Goal: Task Accomplishment & Management: Manage account settings

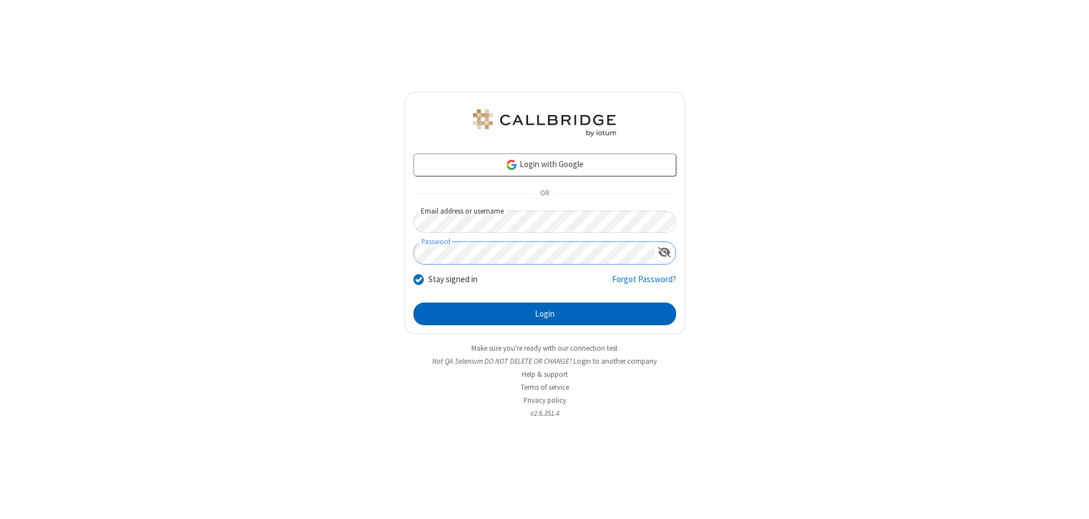
click at [544, 314] on button "Login" at bounding box center [544, 314] width 263 height 23
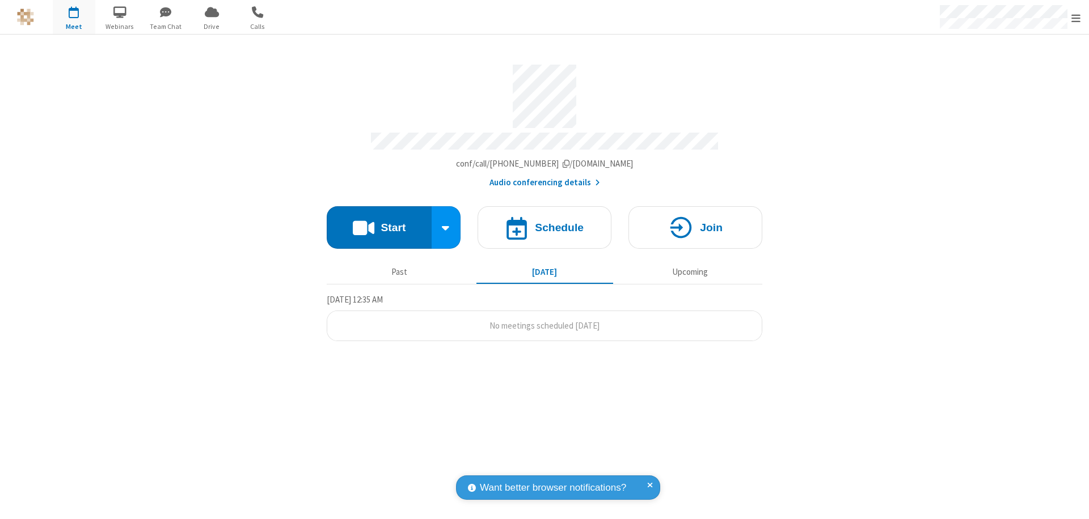
click at [1076, 18] on span "Open menu" at bounding box center [1075, 17] width 9 height 11
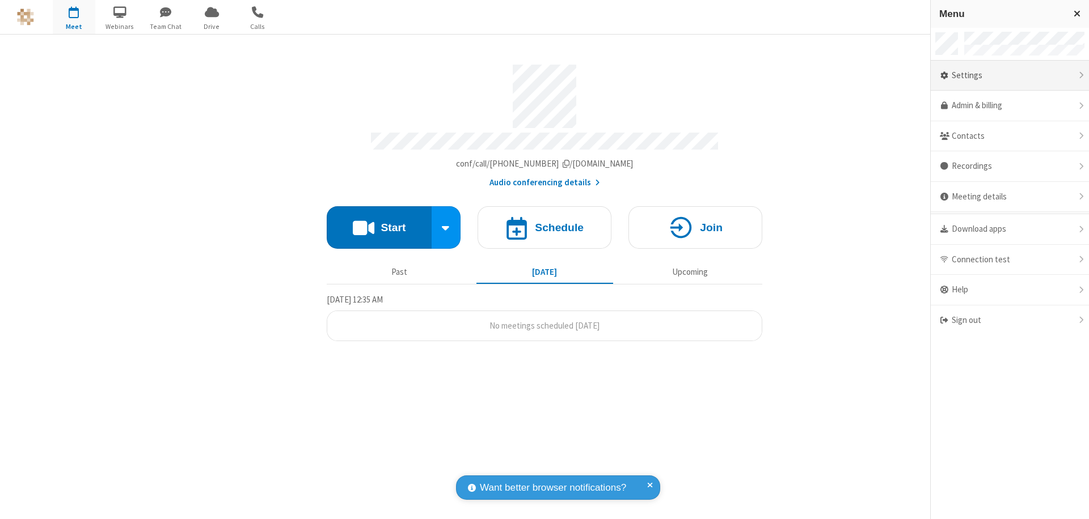
click at [1009, 75] on div "Settings" at bounding box center [1009, 76] width 158 height 31
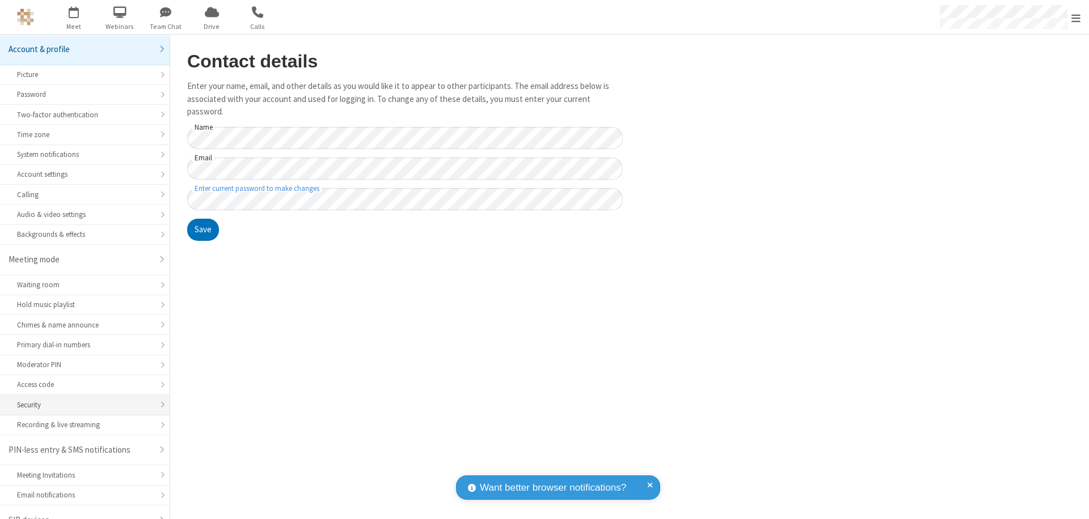
click at [81, 400] on div "Security" at bounding box center [85, 405] width 136 height 11
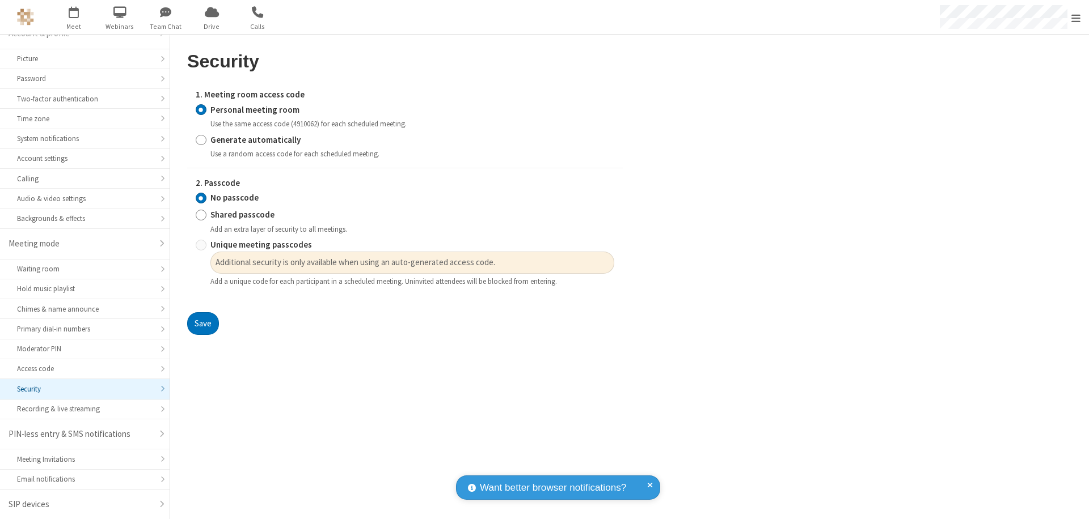
click at [201, 139] on input "Generate automatically" at bounding box center [201, 140] width 11 height 12
radio input "true"
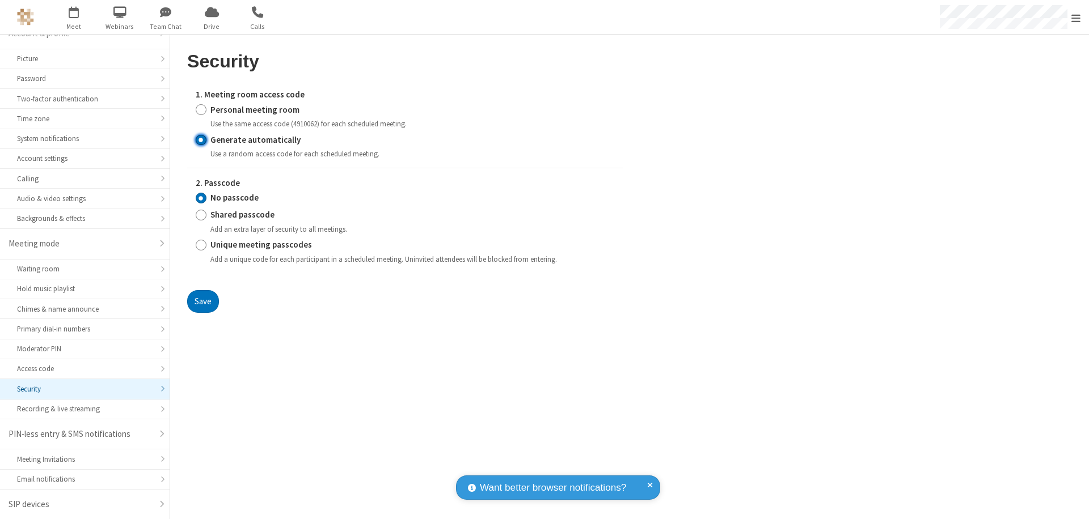
click at [201, 245] on input "Unique meeting passcodes" at bounding box center [201, 245] width 11 height 12
radio input "true"
click at [202, 301] on button "Save" at bounding box center [203, 301] width 32 height 23
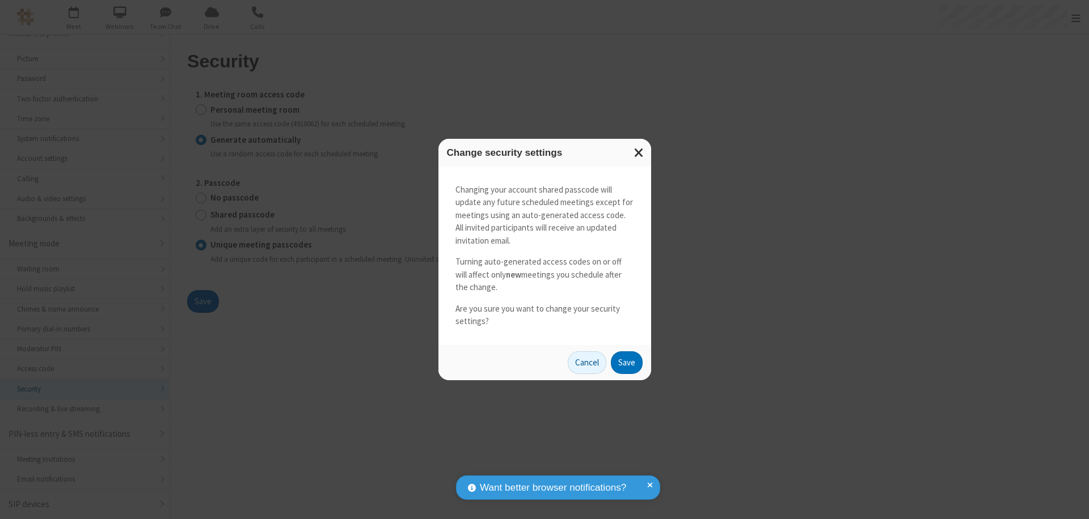
click at [626, 362] on button "Save" at bounding box center [627, 363] width 32 height 23
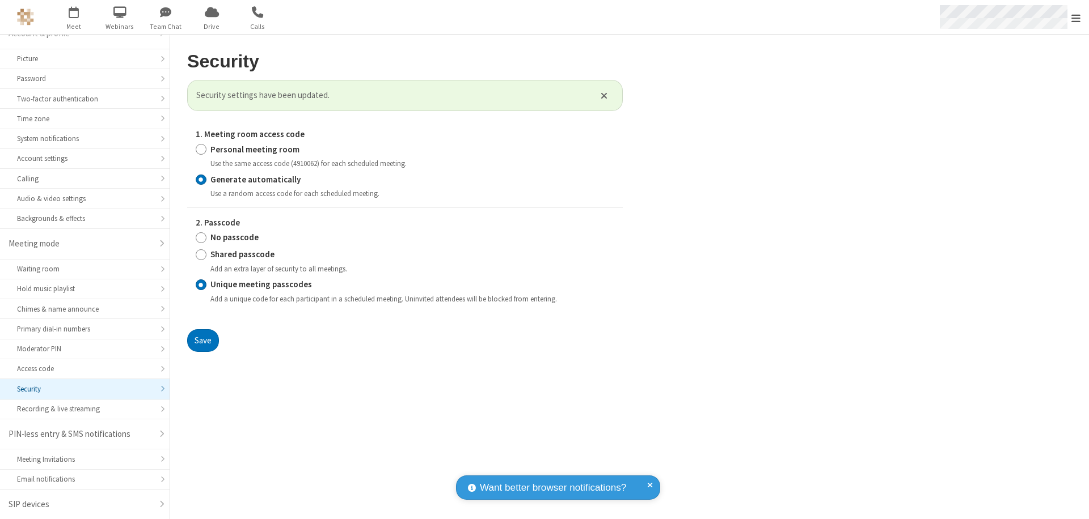
click at [1076, 18] on span "Open menu" at bounding box center [1075, 17] width 9 height 11
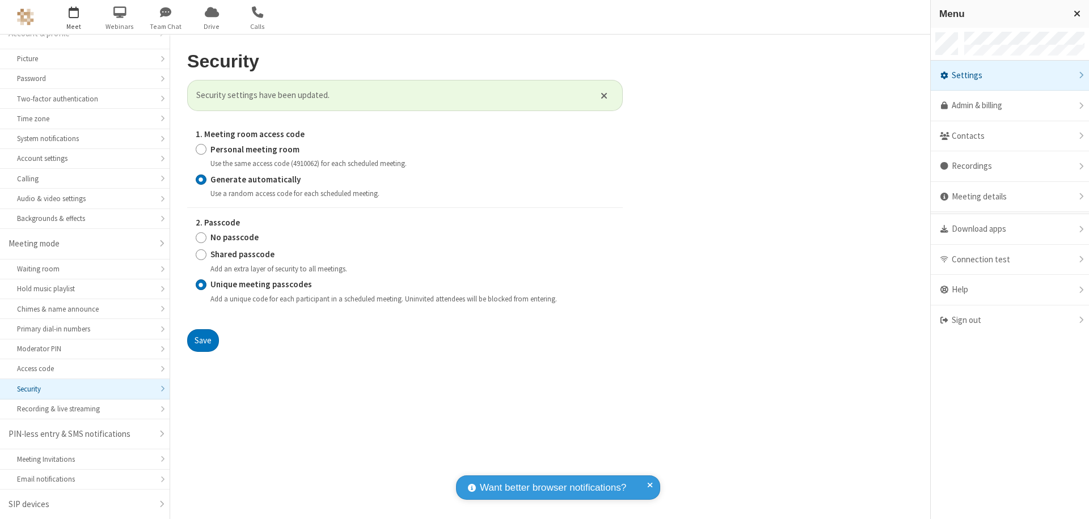
click at [74, 17] on span "button" at bounding box center [74, 11] width 43 height 19
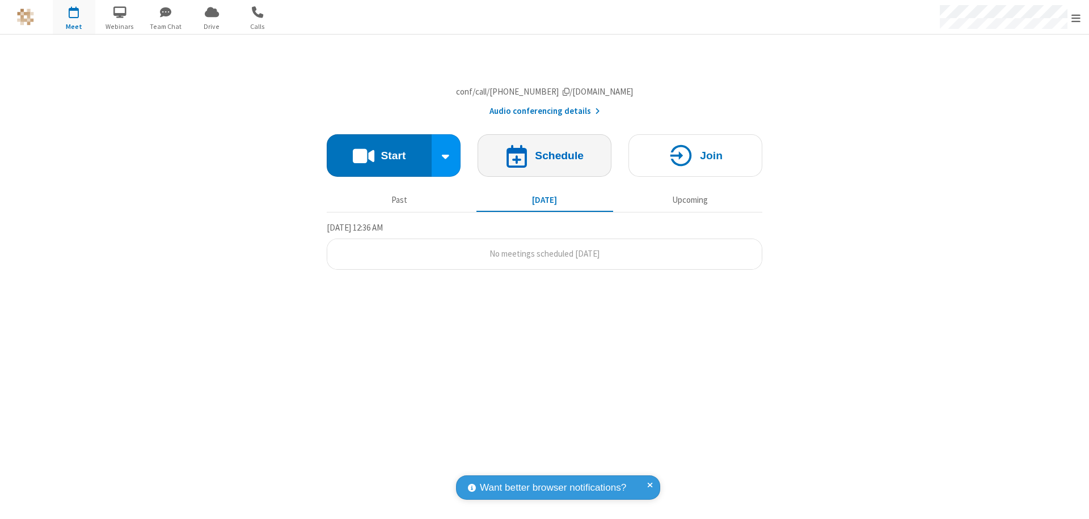
click at [544, 161] on h4 "Schedule" at bounding box center [559, 155] width 49 height 11
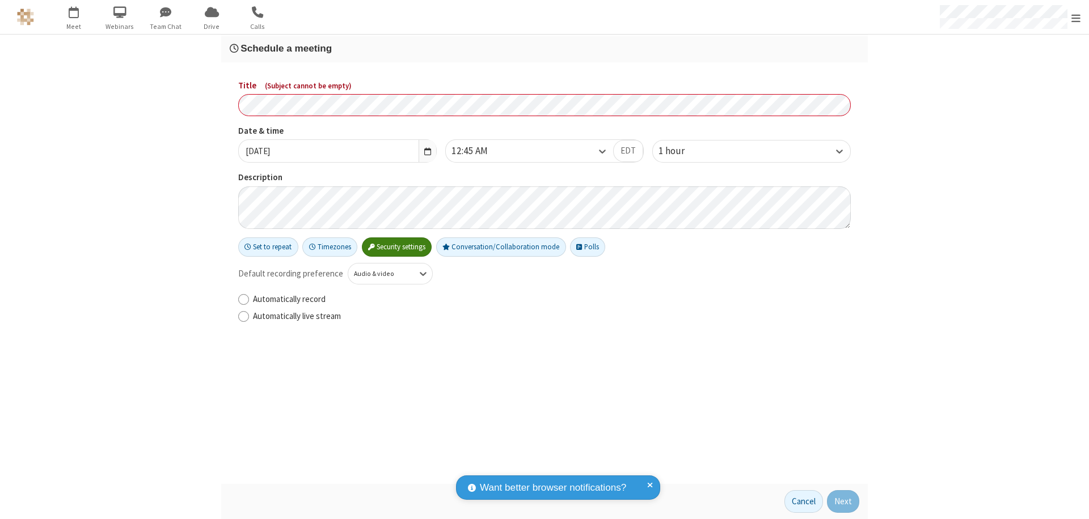
click at [544, 48] on h3 "Schedule a meeting" at bounding box center [544, 48] width 629 height 11
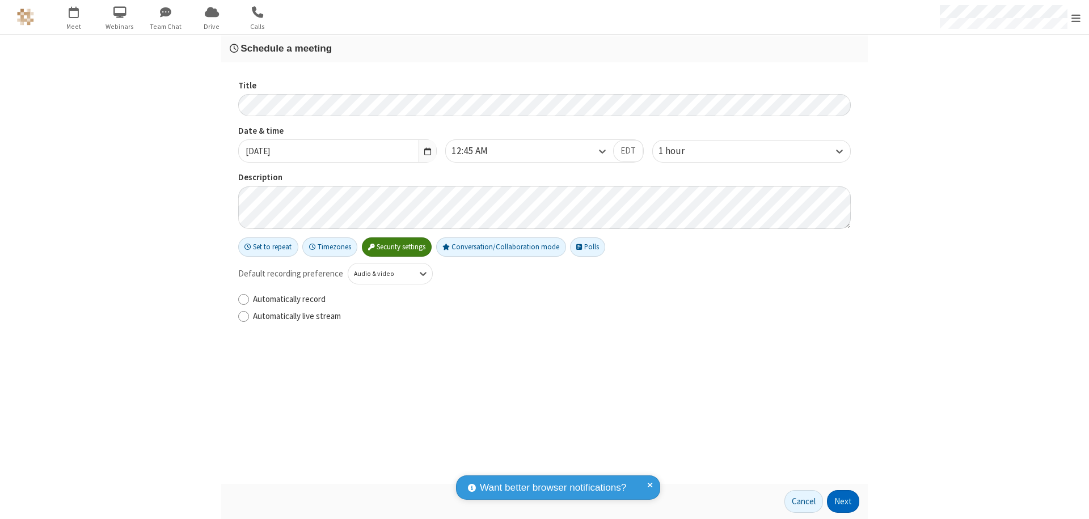
click at [843, 502] on button "Next" at bounding box center [843, 501] width 32 height 23
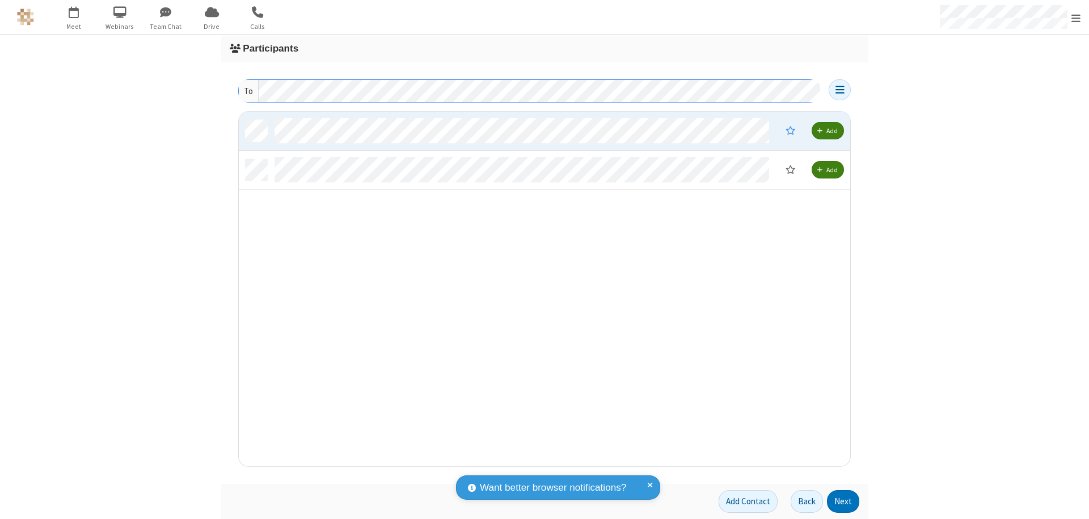
scroll to position [346, 603]
click at [843, 502] on button "Next" at bounding box center [843, 501] width 32 height 23
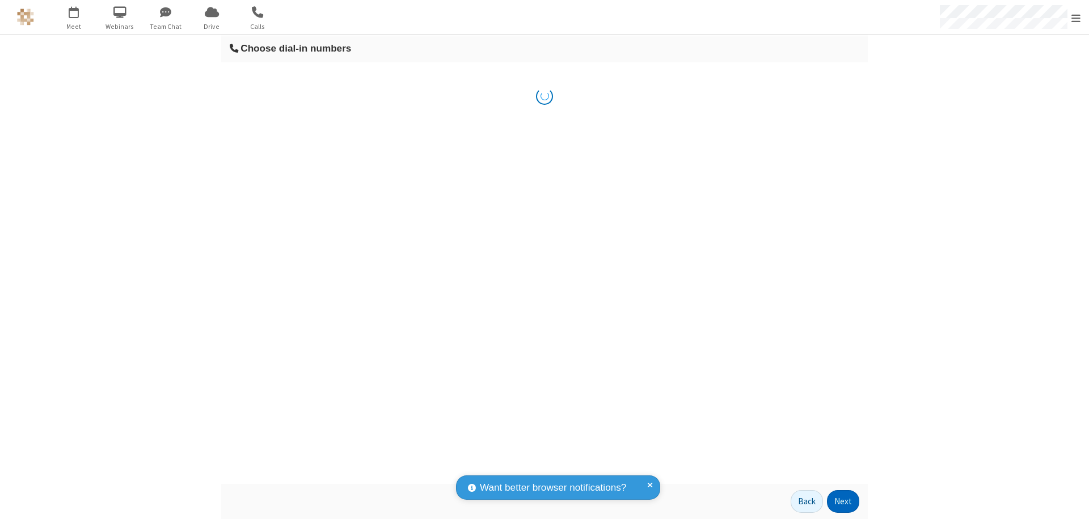
click at [843, 502] on button "Next" at bounding box center [843, 501] width 32 height 23
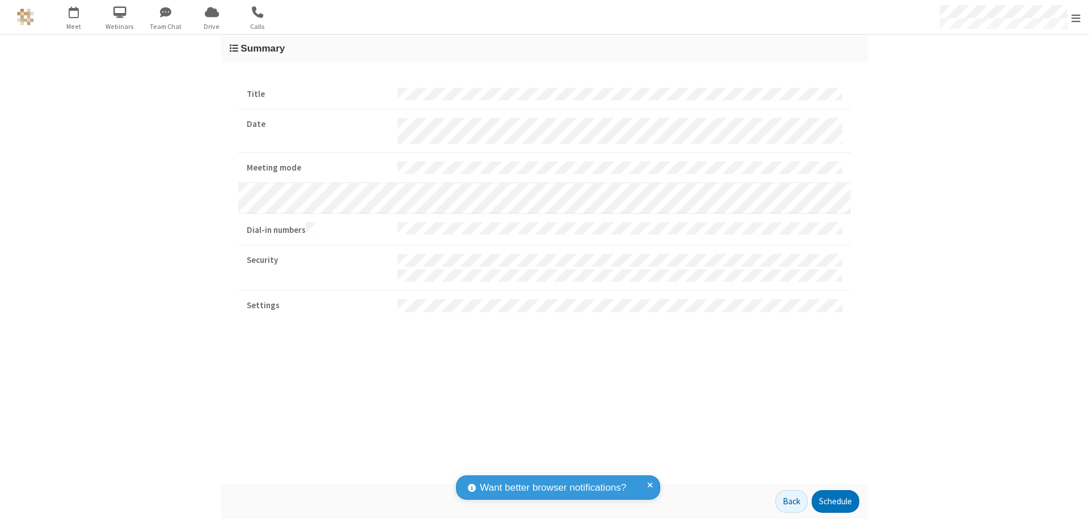
click at [1076, 18] on span "Open menu" at bounding box center [1075, 17] width 9 height 11
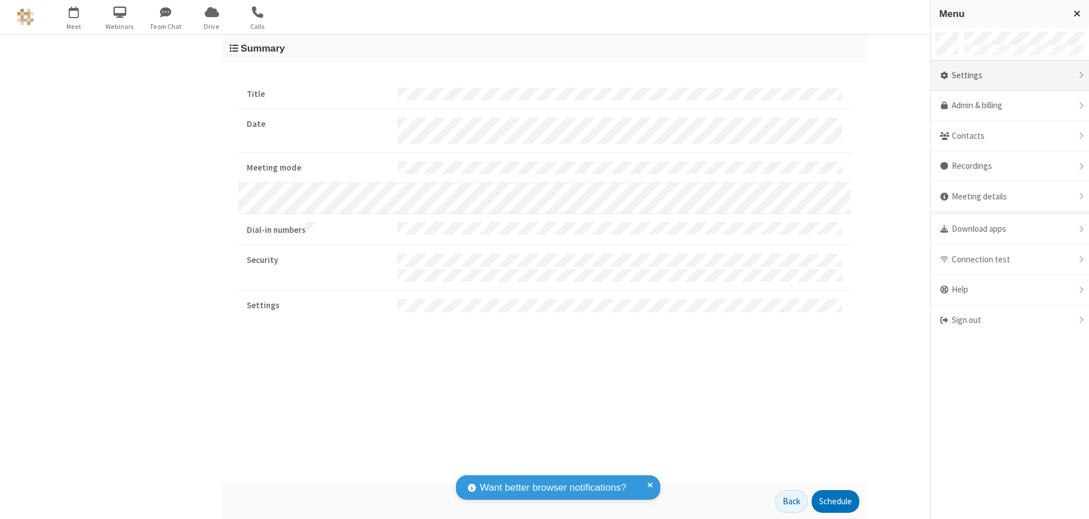
click at [1009, 75] on div "Settings" at bounding box center [1009, 76] width 158 height 31
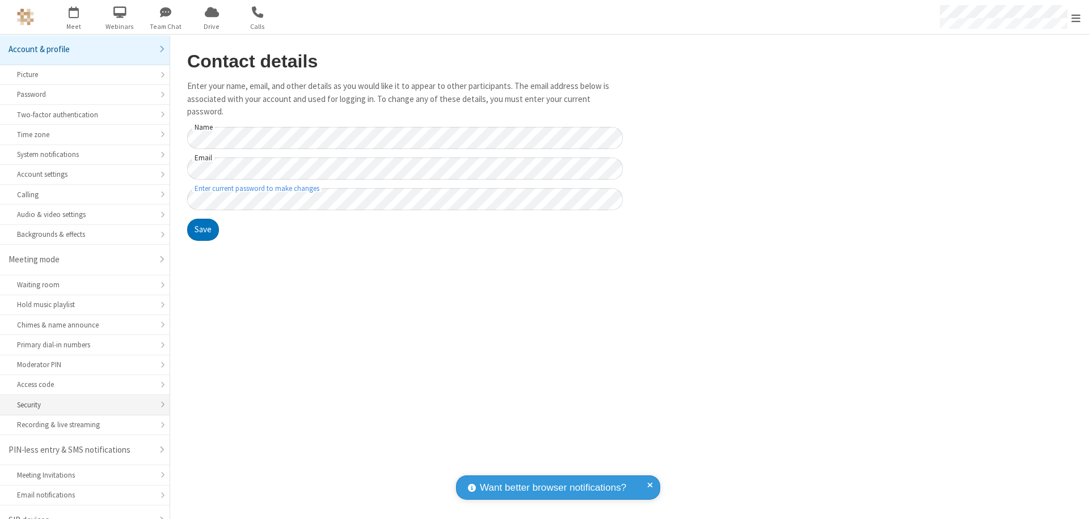
click at [81, 400] on div "Security" at bounding box center [85, 405] width 136 height 11
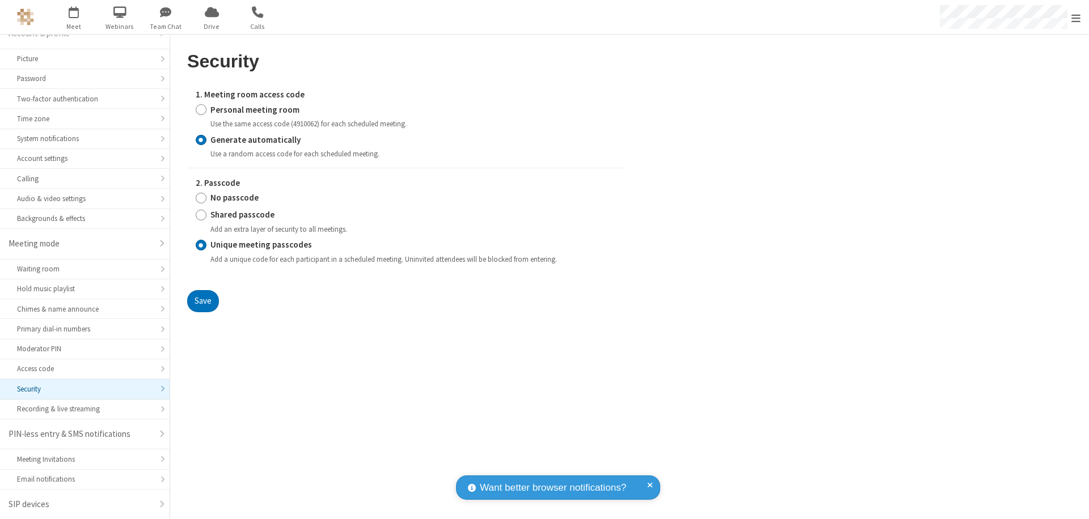
click at [201, 109] on input "Personal meeting room" at bounding box center [201, 110] width 11 height 12
radio input "true"
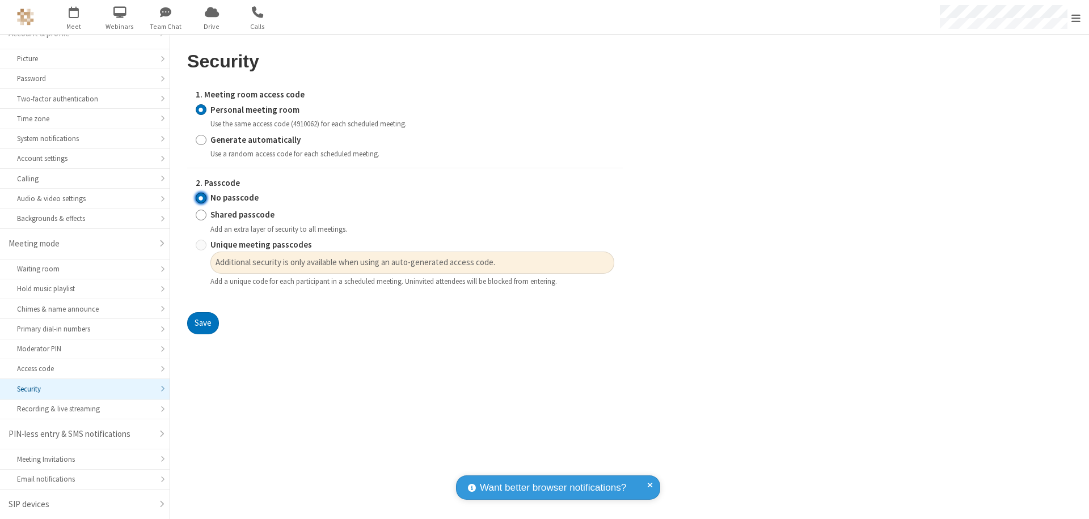
click at [201, 198] on input "No passcode" at bounding box center [201, 198] width 11 height 12
click at [202, 324] on button "Save" at bounding box center [203, 323] width 32 height 23
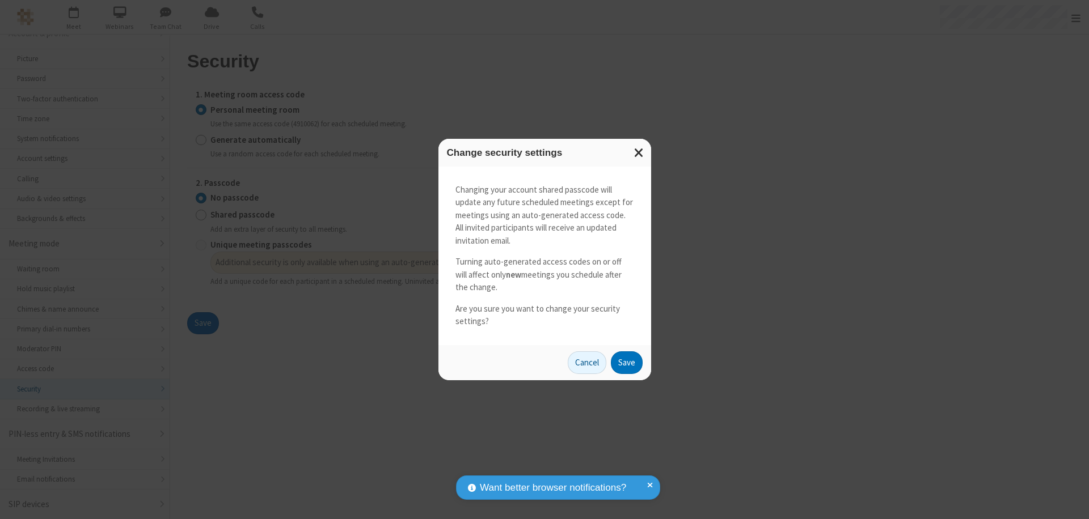
click at [626, 362] on button "Save" at bounding box center [627, 363] width 32 height 23
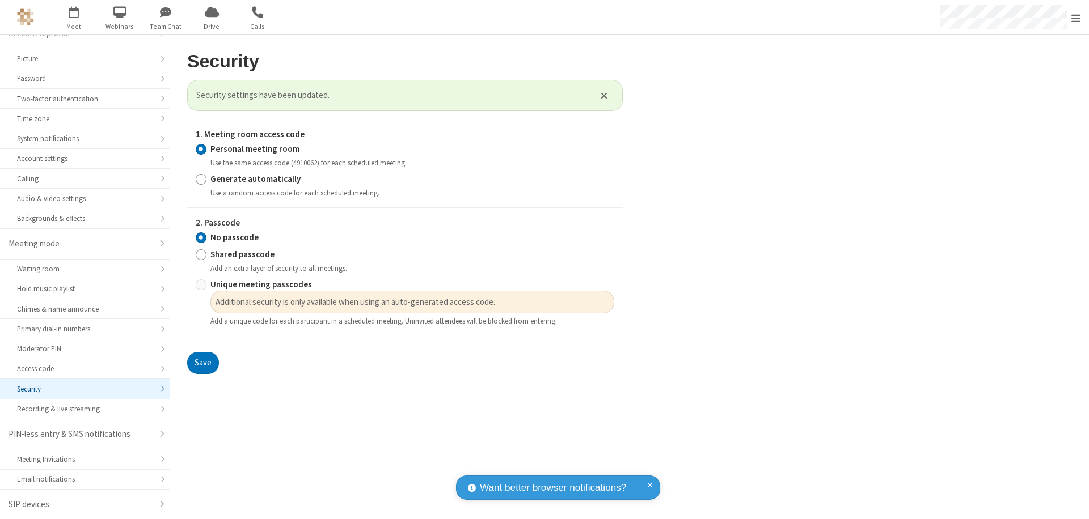
click at [1076, 17] on span "Open menu" at bounding box center [1075, 17] width 9 height 11
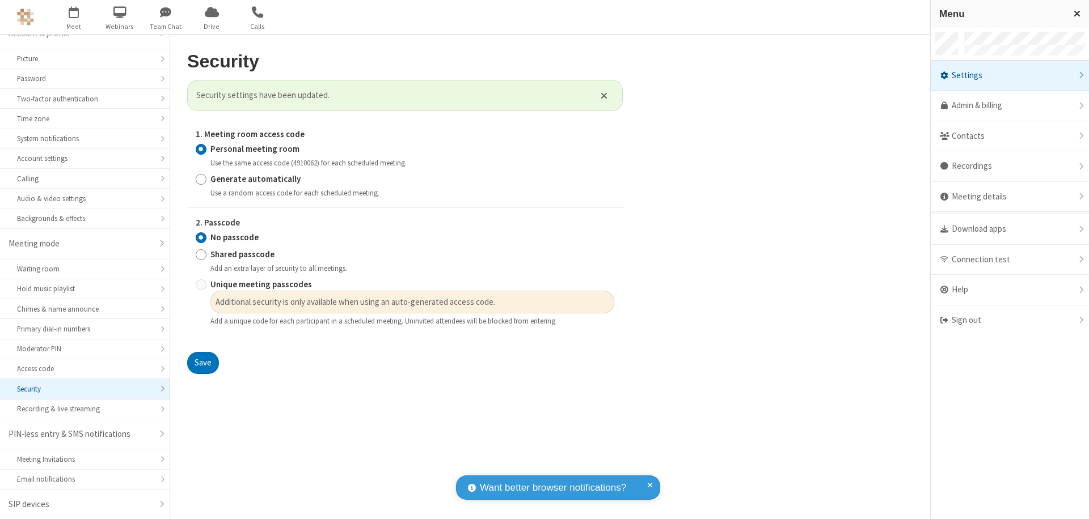
click at [1009, 320] on div "Sign out" at bounding box center [1009, 321] width 158 height 30
